Goal: Task Accomplishment & Management: Manage account settings

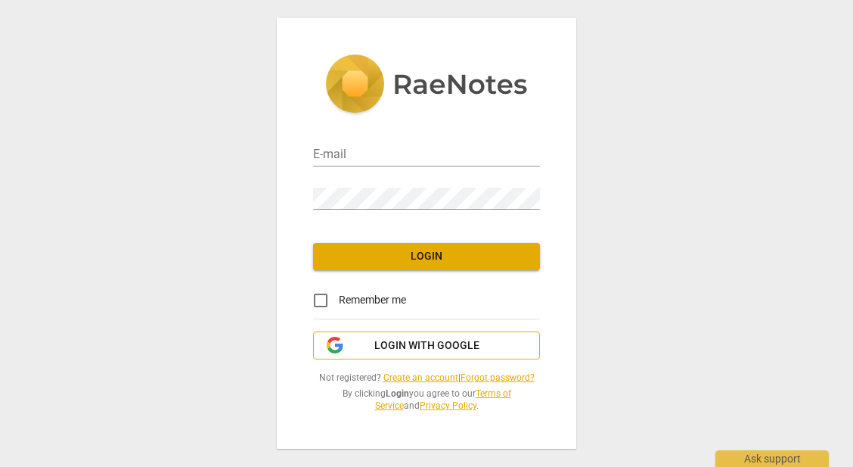
click at [405, 344] on span "Login with Google" at bounding box center [426, 345] width 105 height 15
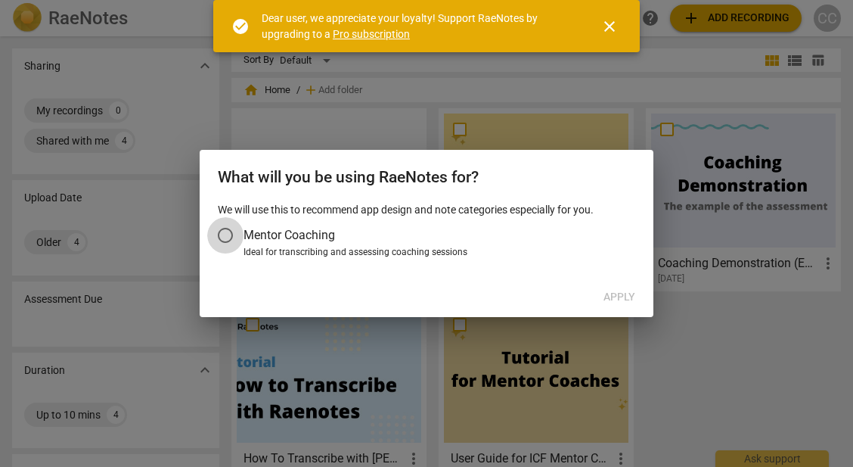
click at [222, 235] on input "Mentor Coaching" at bounding box center [225, 235] width 36 height 36
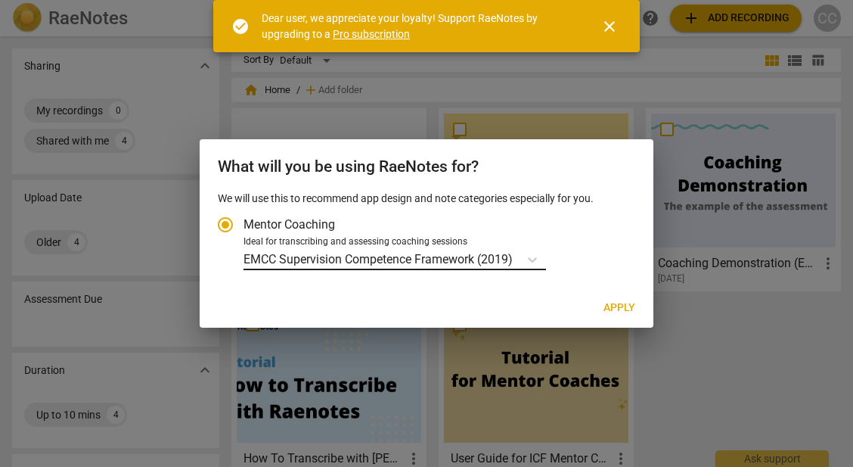
click at [299, 254] on p "EMCC Supervision Competence Framework (2019)" at bounding box center [378, 258] width 269 height 17
click at [0, 0] on input "Ideal for transcribing and assessing coaching sessions EMCC Supervision Compete…" at bounding box center [0, 0] width 0 height 0
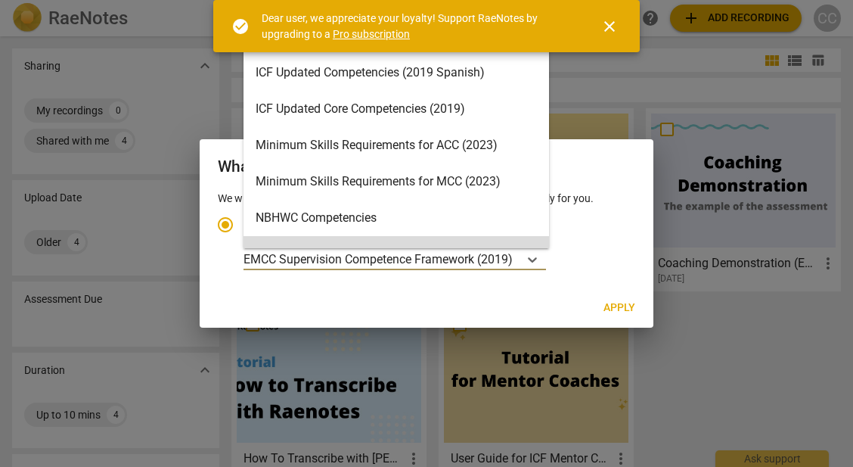
scroll to position [223, 0]
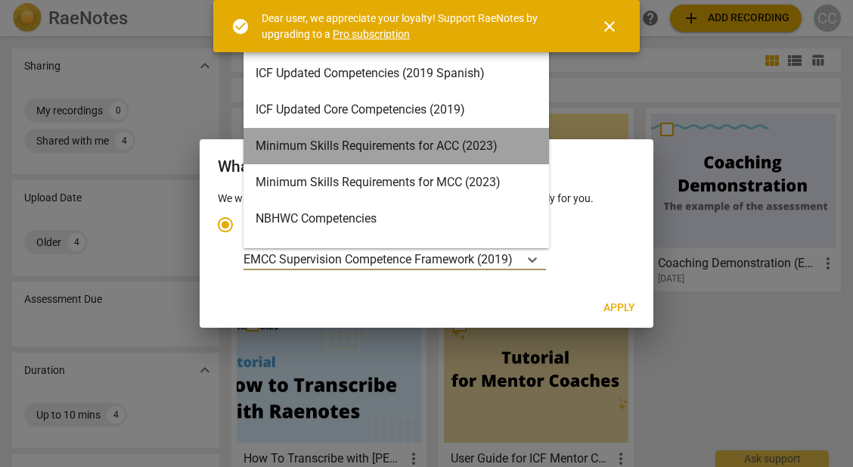
click at [472, 144] on div "Minimum Skills Requirements for ACC (2023)" at bounding box center [397, 146] width 306 height 36
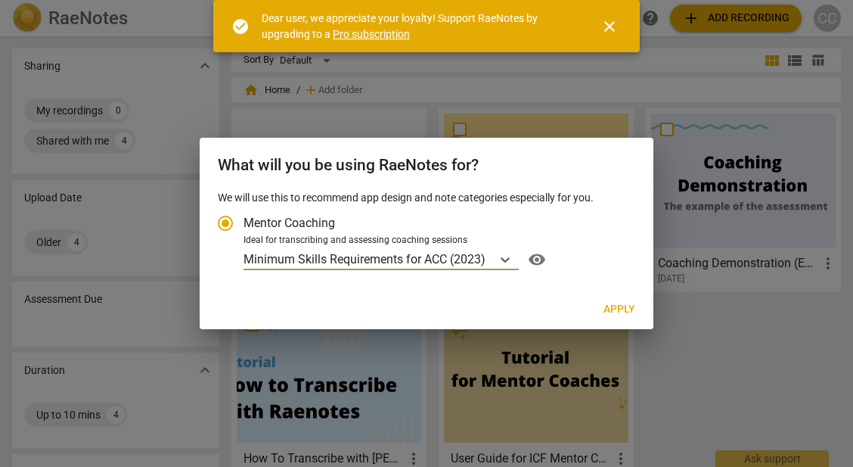
click at [618, 308] on span "Apply" at bounding box center [619, 309] width 32 height 15
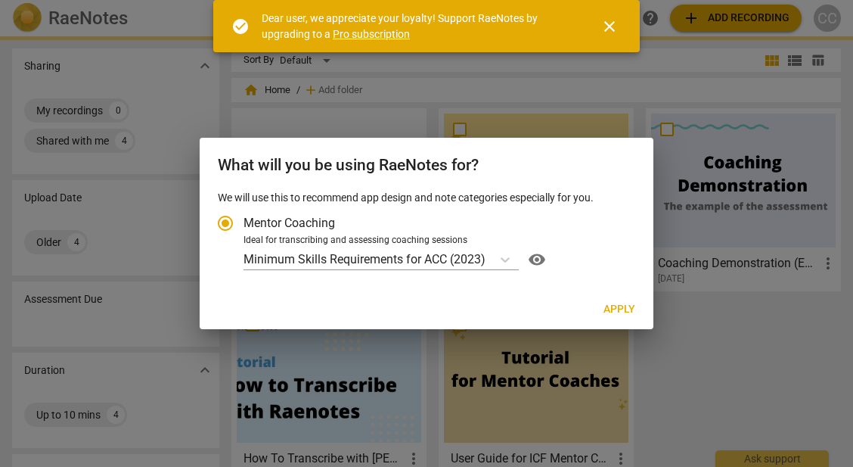
radio input "false"
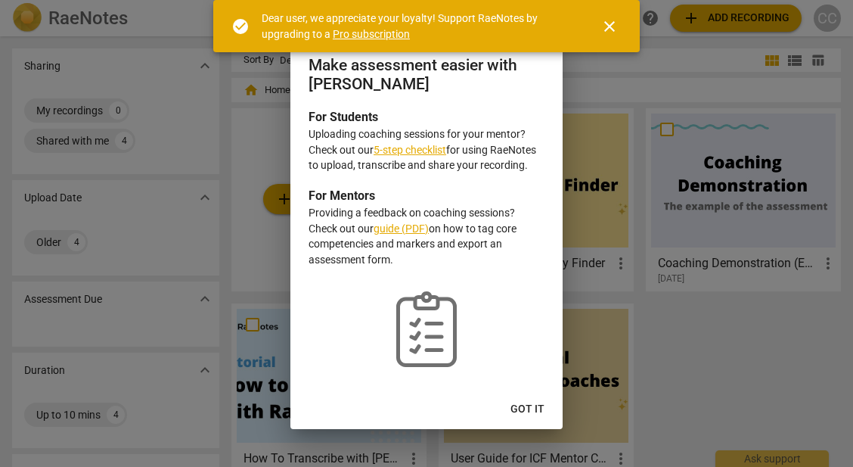
click at [614, 23] on span "close" at bounding box center [609, 26] width 18 height 18
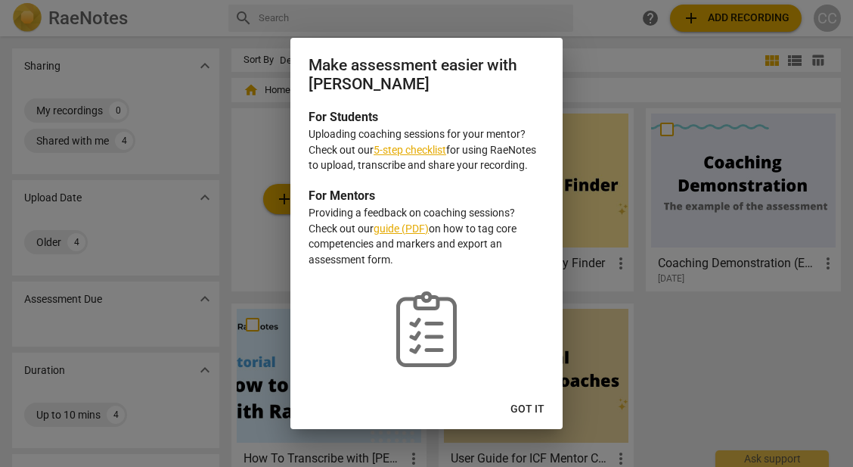
click at [828, 26] on div at bounding box center [426, 233] width 853 height 467
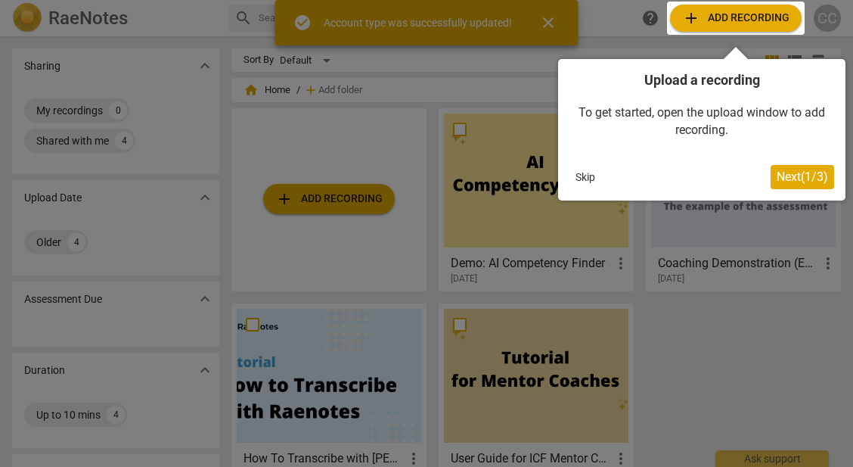
click at [574, 181] on button "Skip" at bounding box center [585, 177] width 32 height 23
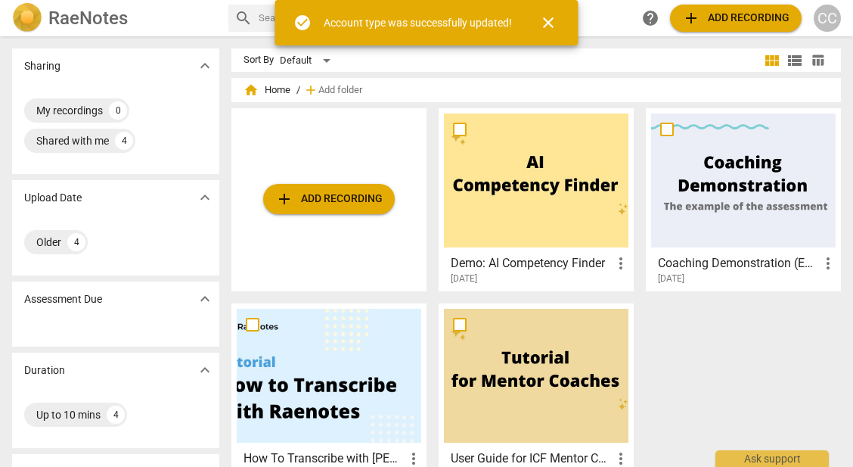
click at [825, 14] on div "CC" at bounding box center [827, 18] width 27 height 27
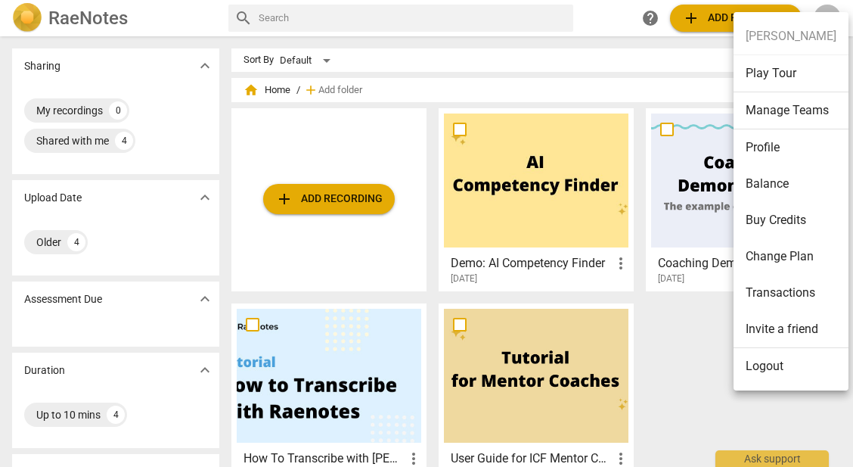
click at [769, 374] on li "Logout" at bounding box center [791, 366] width 115 height 36
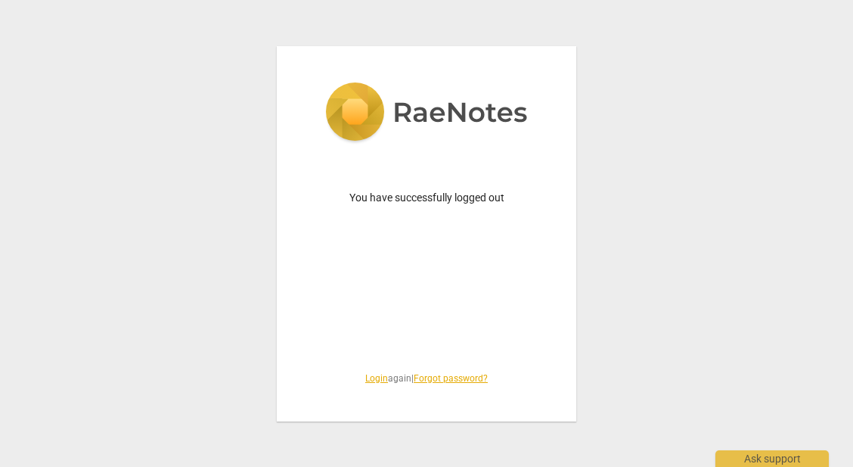
click at [371, 377] on link "Login" at bounding box center [376, 378] width 23 height 11
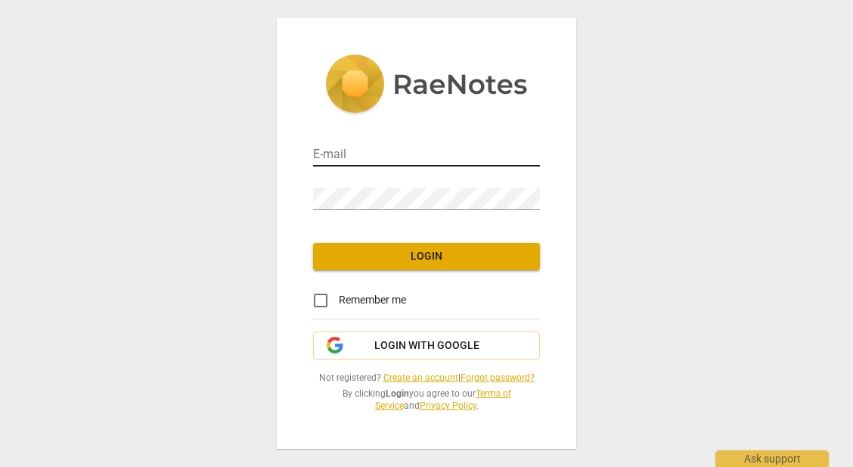
click at [338, 160] on input "email" at bounding box center [426, 155] width 227 height 22
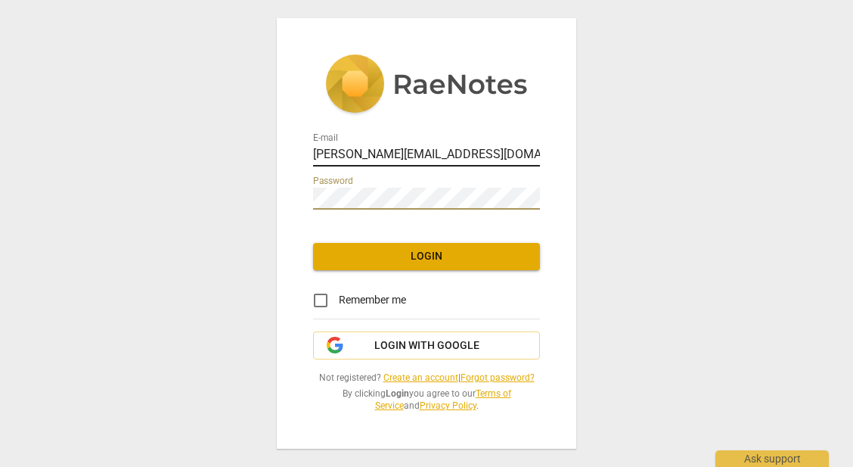
click at [440, 150] on input "colin@colincochran.ca" at bounding box center [426, 155] width 227 height 22
type input "colin.cochran@SHAW.CA"
